Goal: Task Accomplishment & Management: Manage account settings

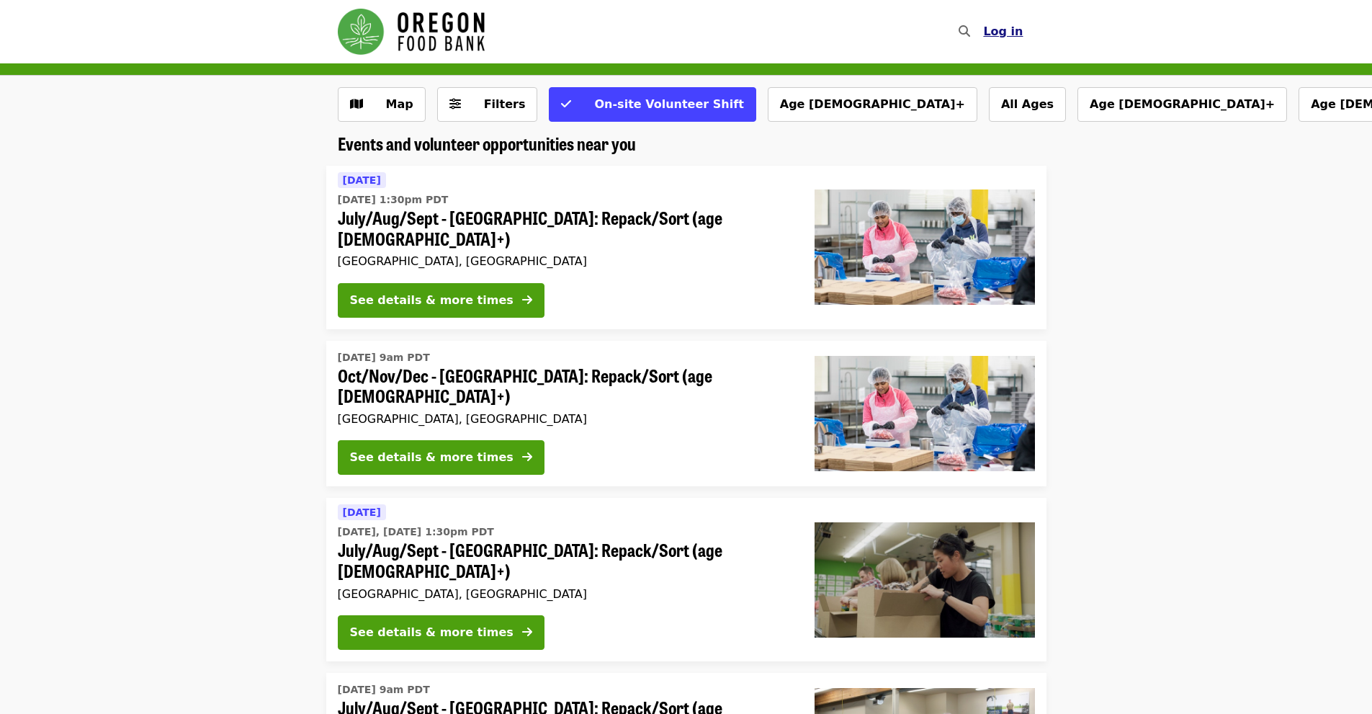
click at [1000, 35] on span "Log in" at bounding box center [1003, 31] width 40 height 14
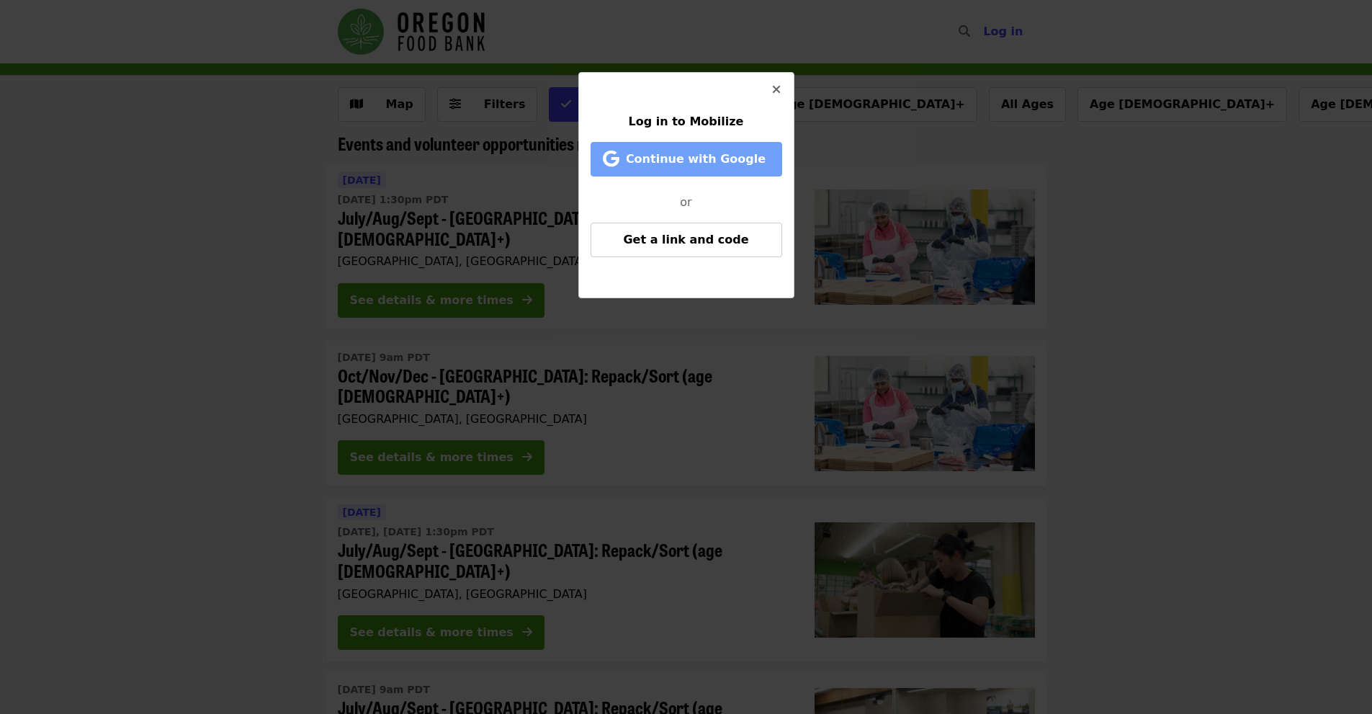
click at [683, 153] on span "Continue with Google" at bounding box center [696, 159] width 140 height 14
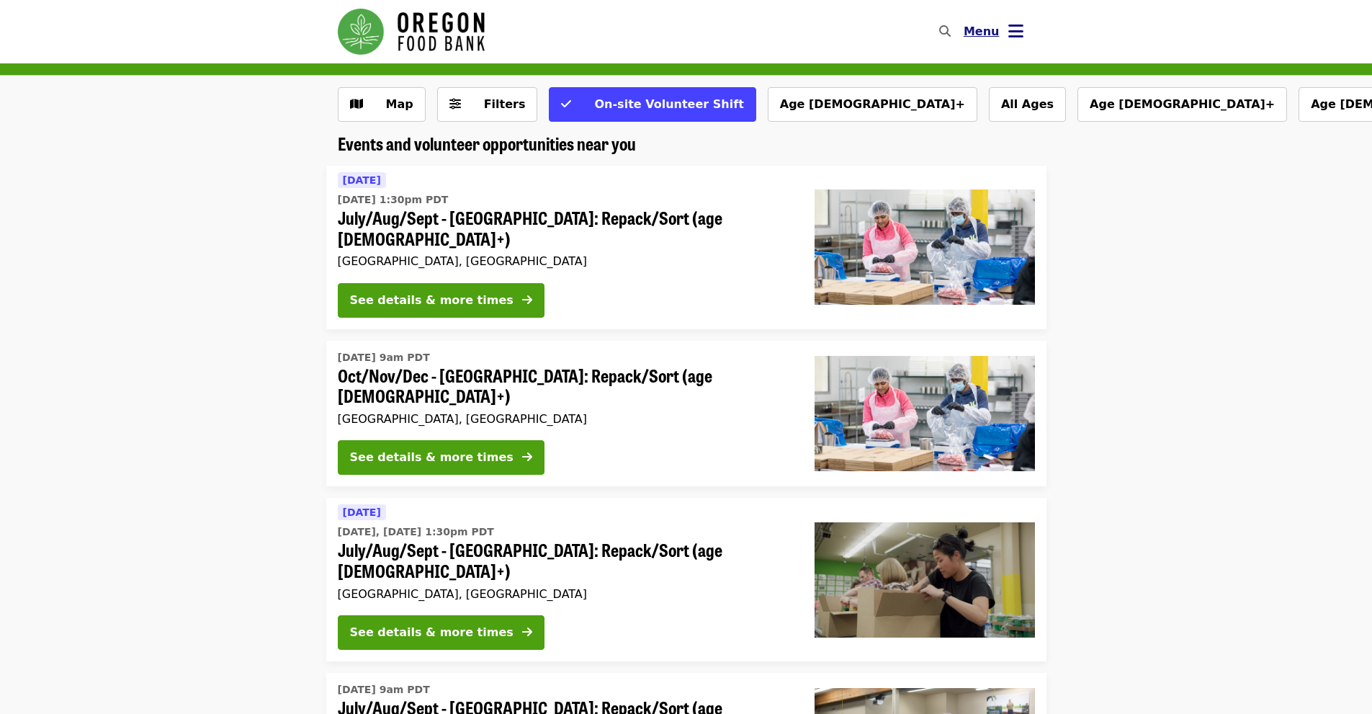
click at [995, 34] on span "Menu" at bounding box center [982, 31] width 36 height 14
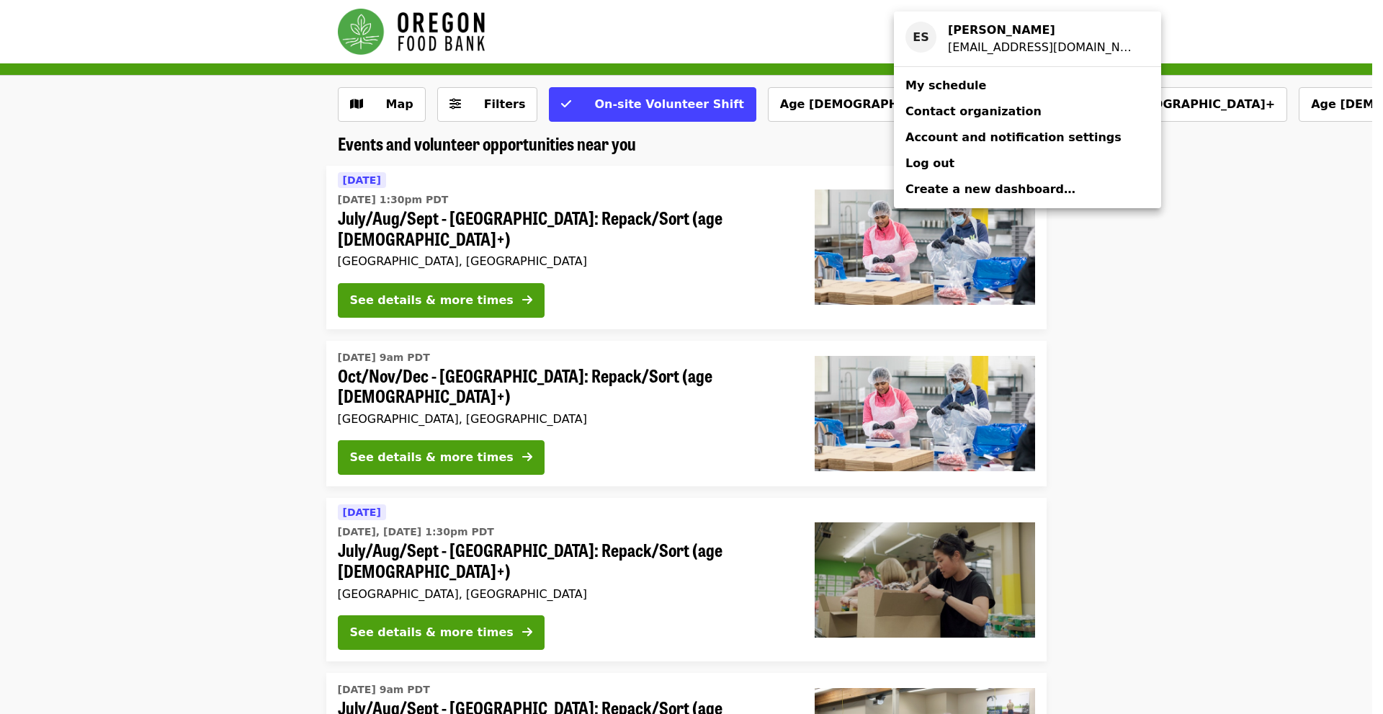
click at [956, 89] on span "My schedule" at bounding box center [945, 86] width 81 height 14
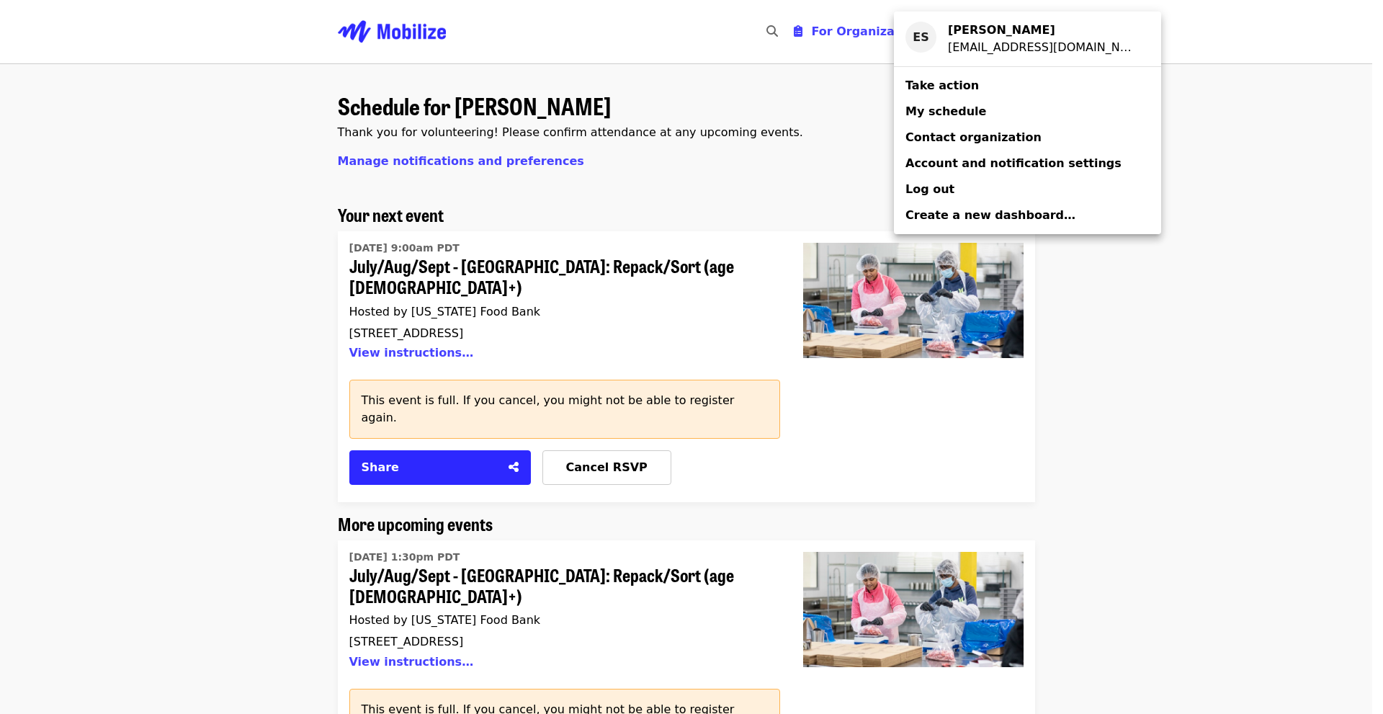
click at [329, 360] on div "Account menu" at bounding box center [691, 357] width 1383 height 714
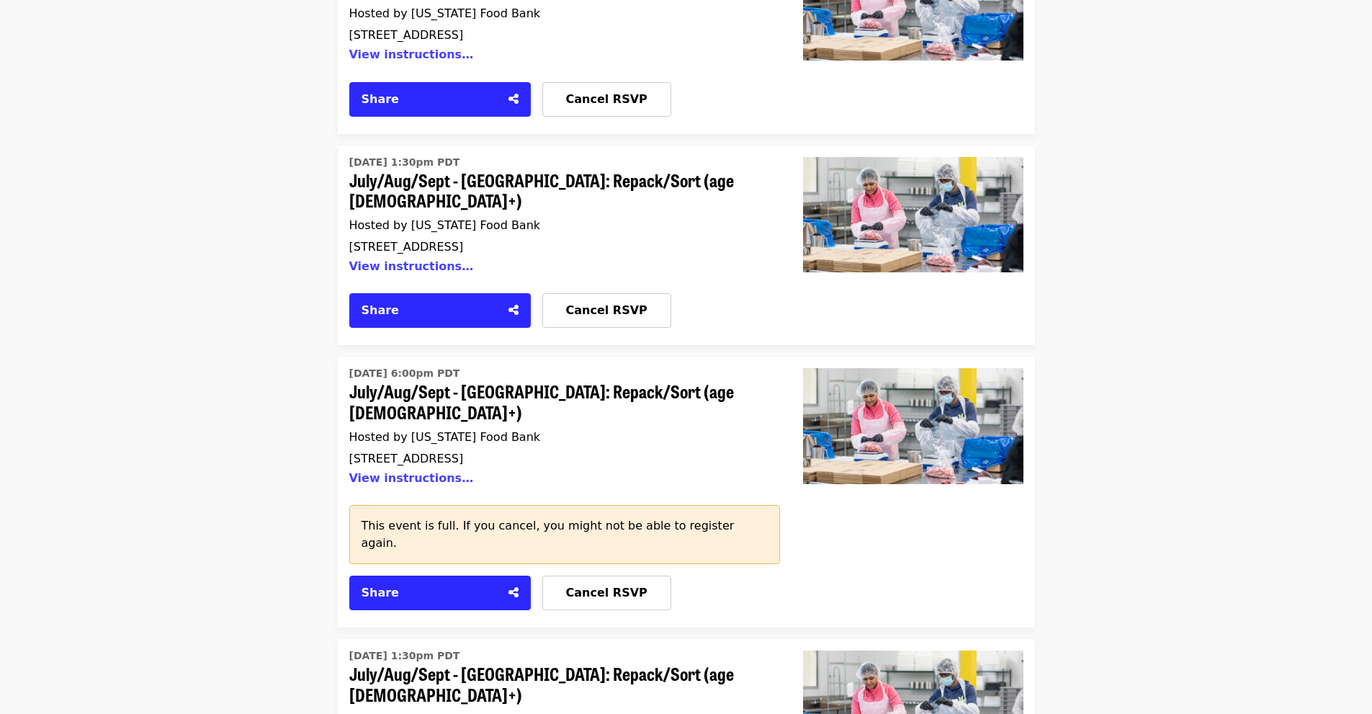
scroll to position [2497, 0]
